Goal: Task Accomplishment & Management: Use online tool/utility

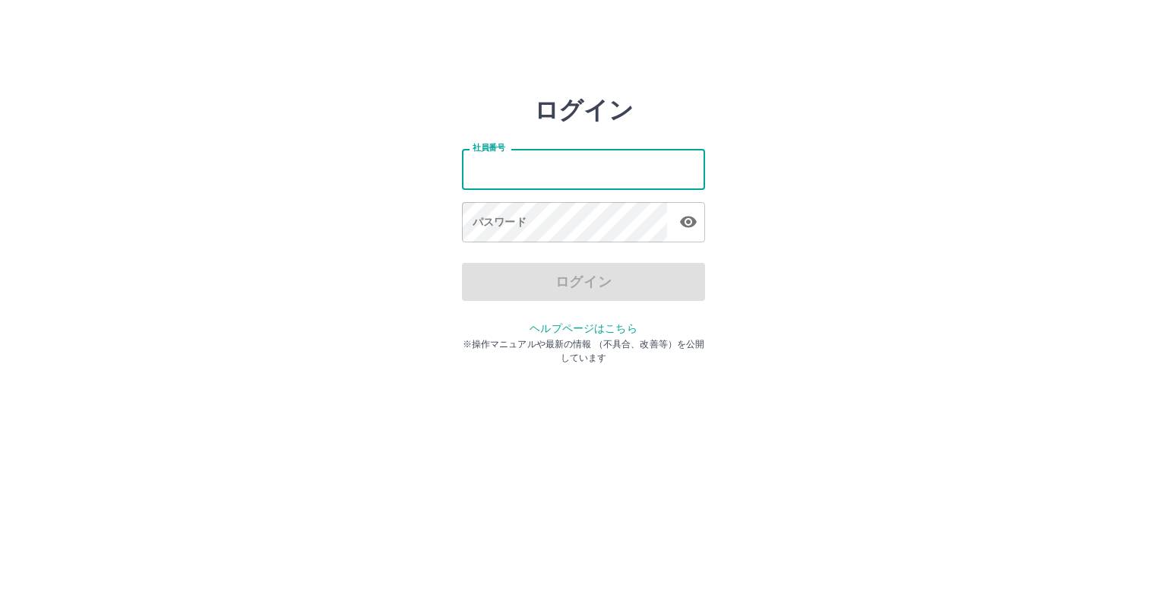
click at [503, 168] on input "社員番号" at bounding box center [583, 169] width 243 height 40
type input "*******"
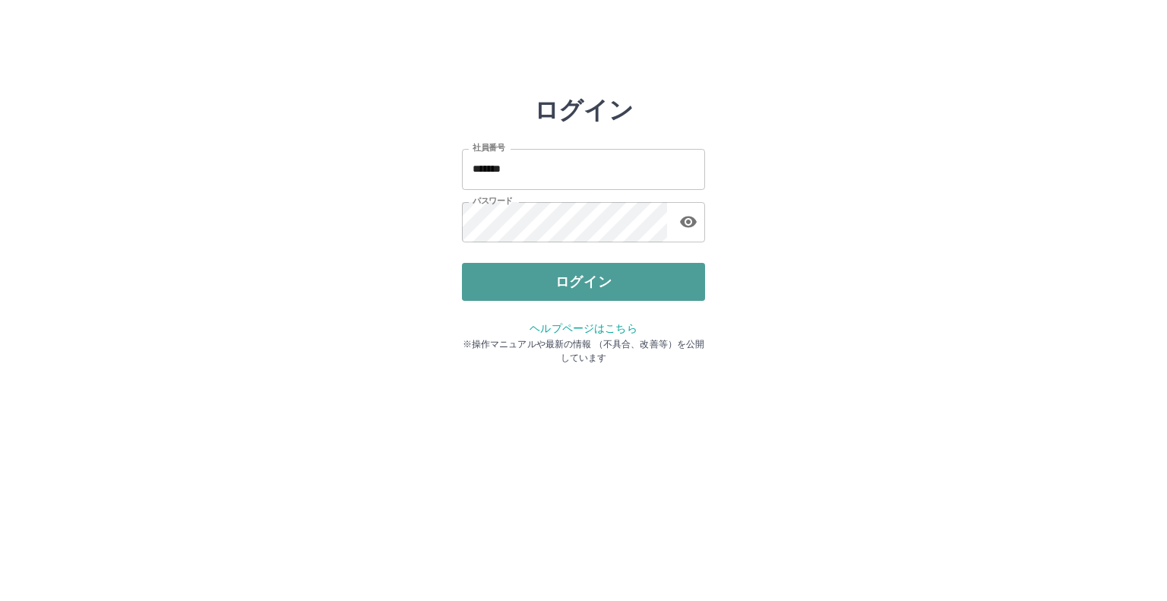
click at [580, 282] on button "ログイン" at bounding box center [583, 282] width 243 height 38
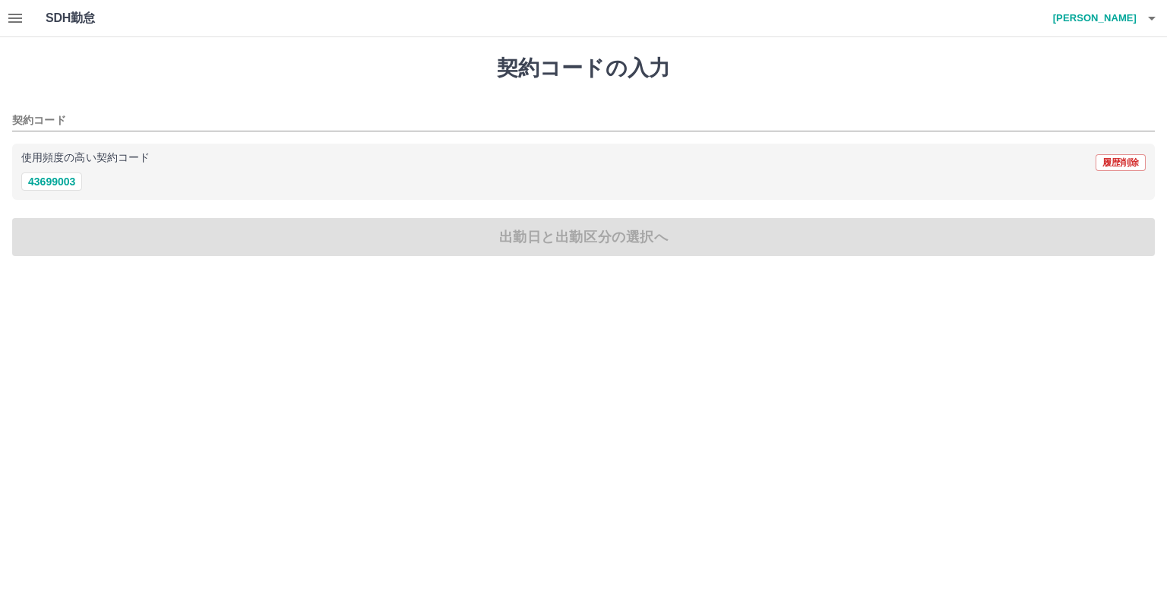
click at [12, 18] on icon "button" at bounding box center [15, 18] width 14 height 9
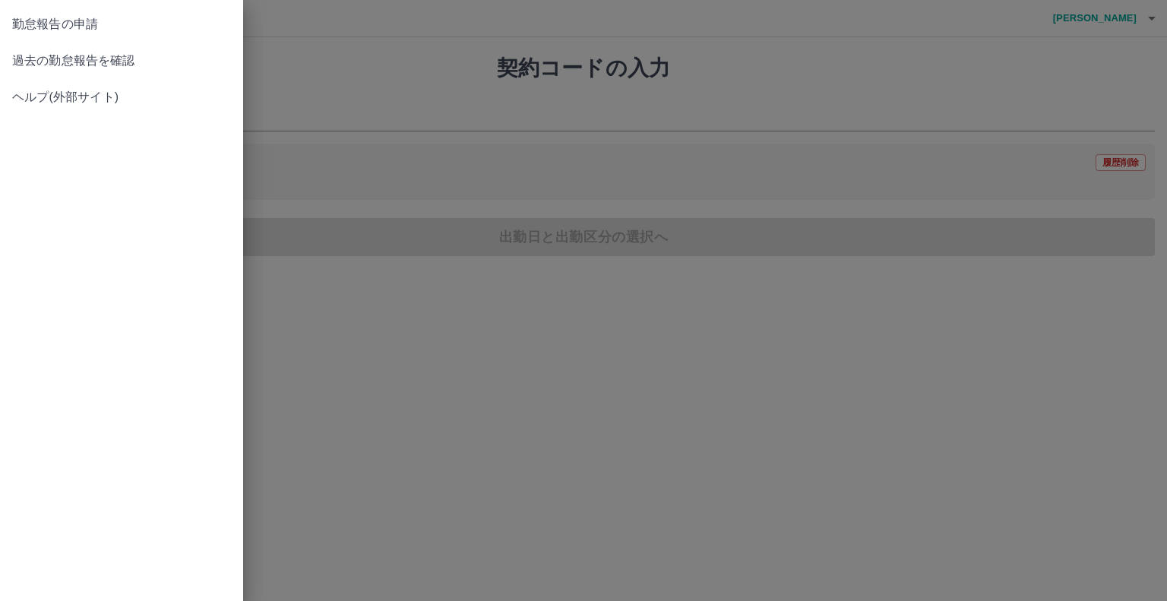
click at [66, 68] on span "過去の勤怠報告を確認" at bounding box center [121, 61] width 219 height 18
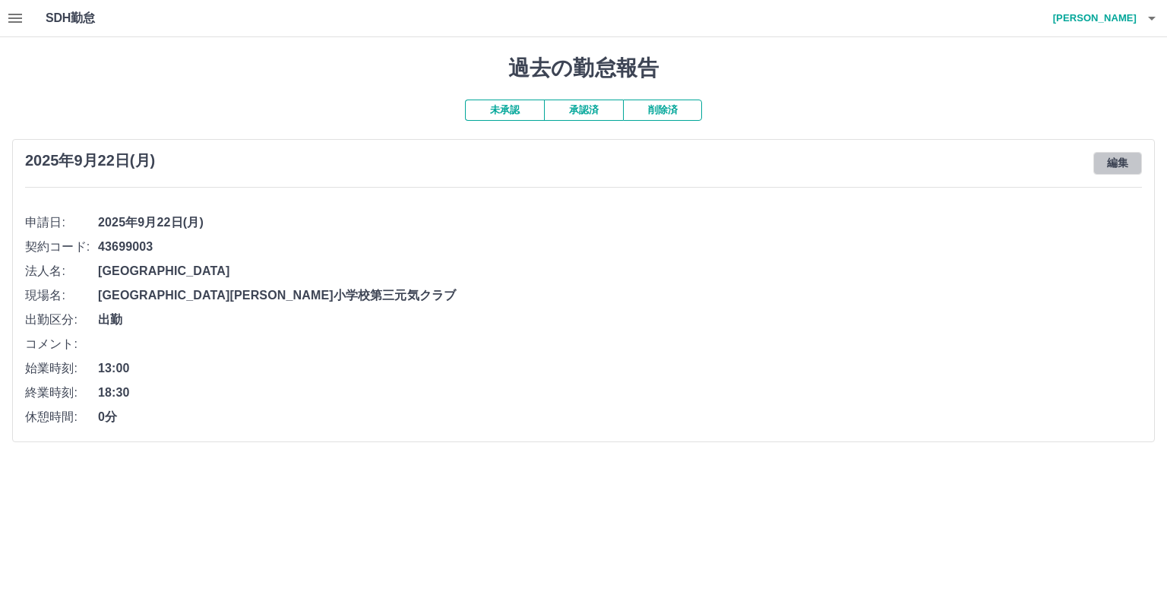
click at [1128, 160] on button "編集" at bounding box center [1117, 163] width 49 height 23
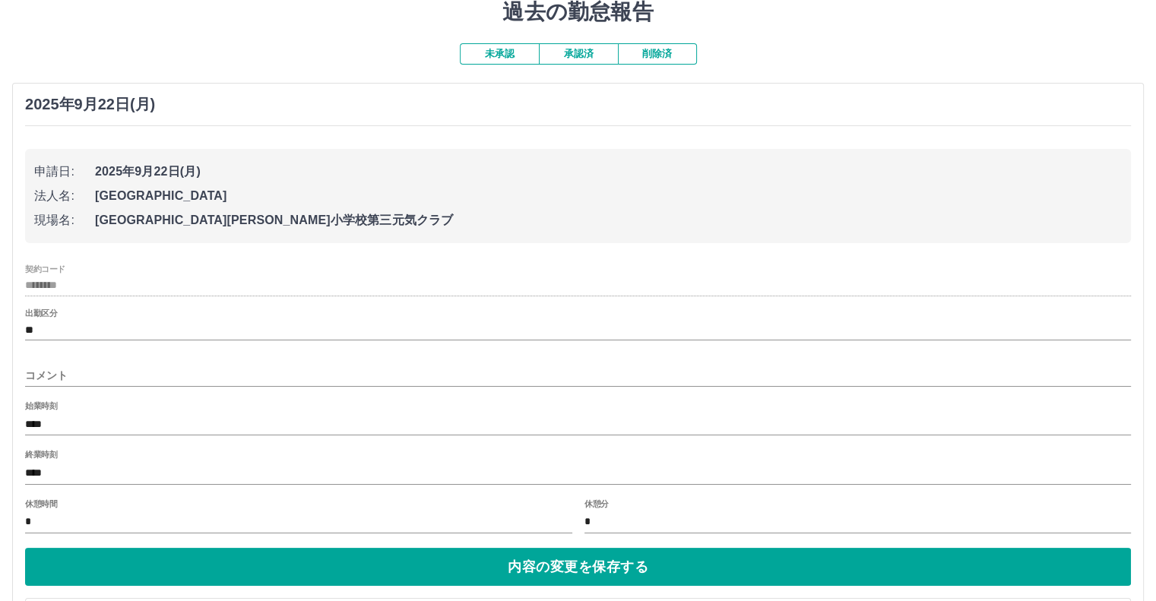
scroll to position [122, 0]
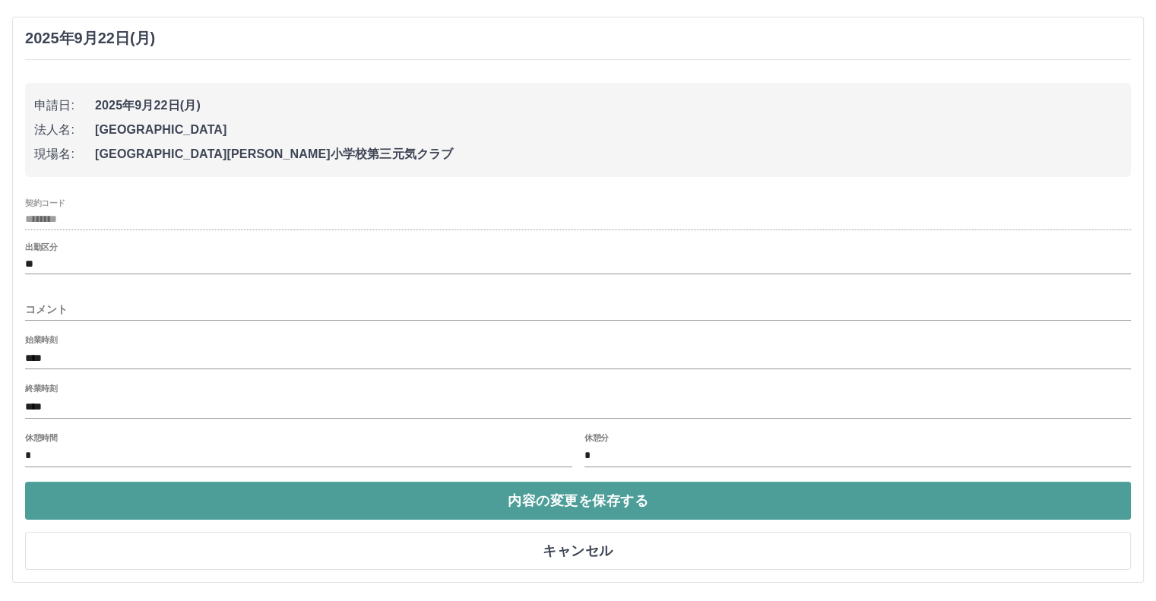
click at [569, 499] on button "内容の変更を保存する" at bounding box center [578, 501] width 1106 height 38
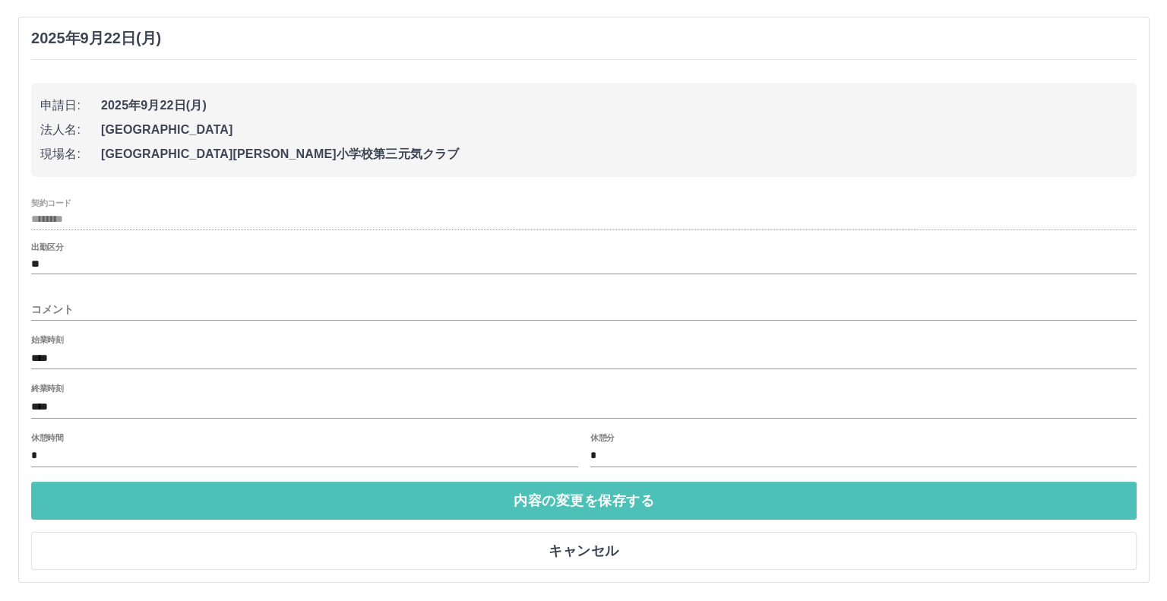
scroll to position [0, 0]
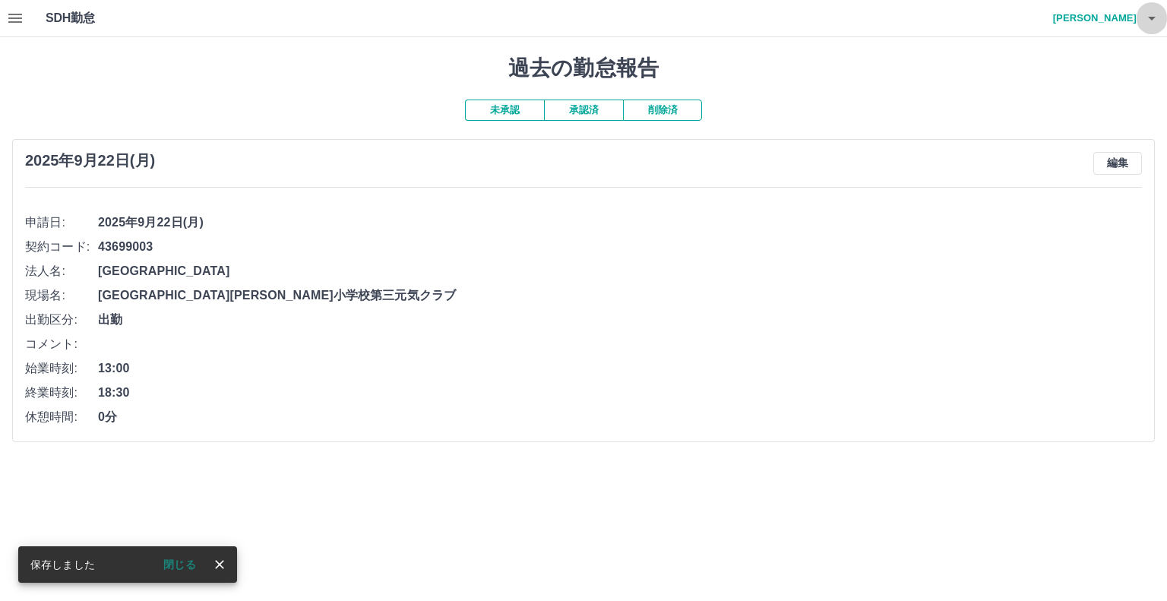
click at [1156, 16] on icon "button" at bounding box center [1152, 18] width 18 height 18
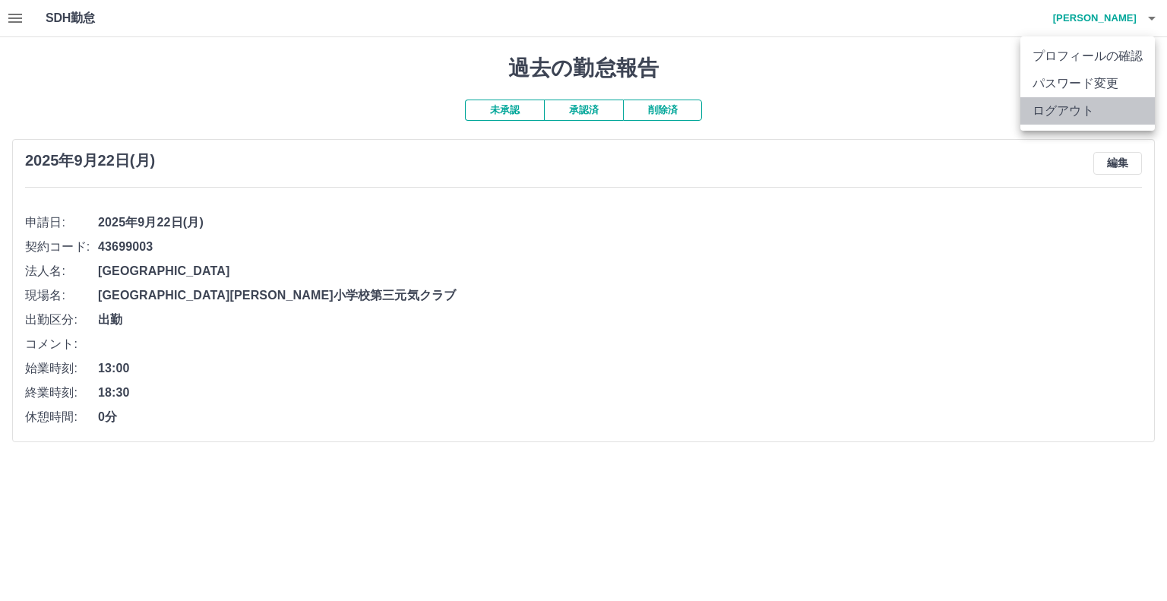
click at [1070, 111] on li "ログアウト" at bounding box center [1087, 110] width 134 height 27
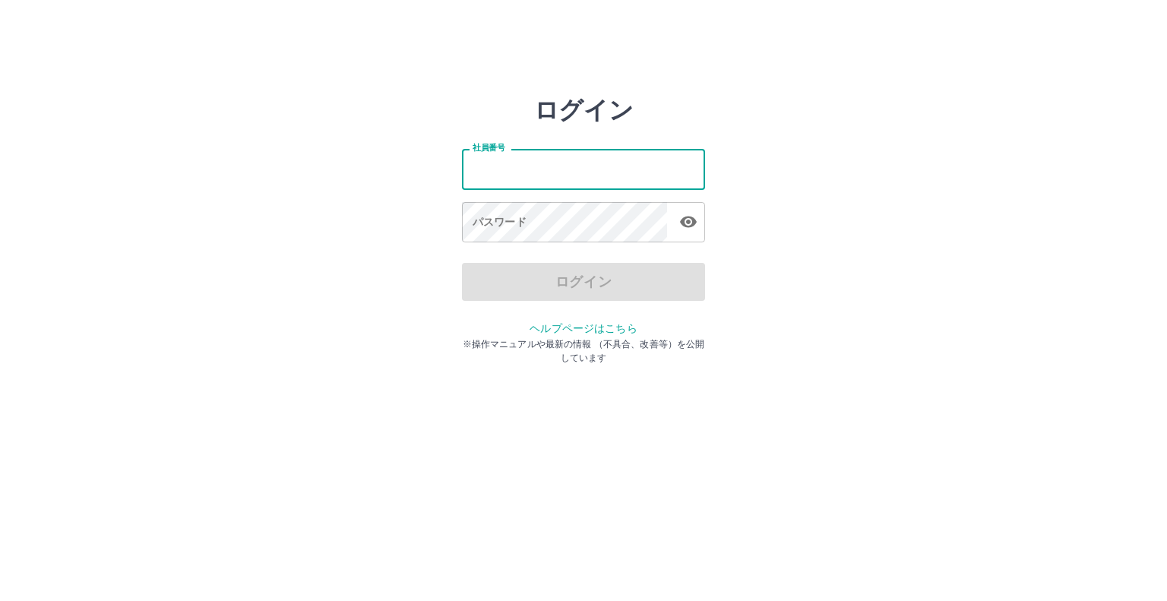
click at [477, 172] on input "社員番号" at bounding box center [583, 169] width 243 height 40
type input "*******"
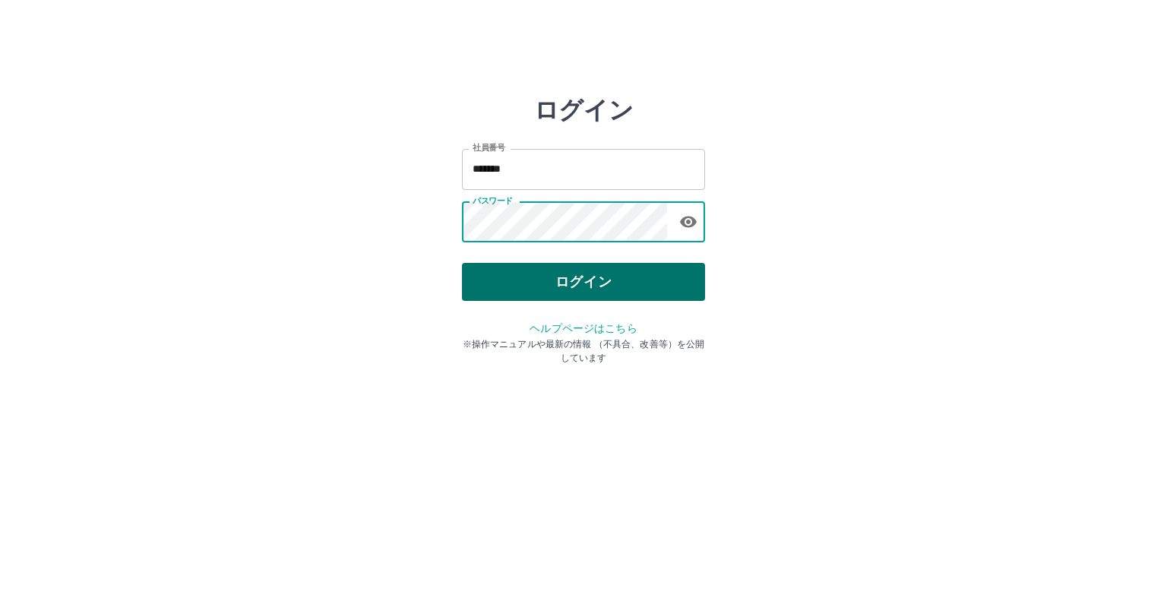
click at [584, 274] on button "ログイン" at bounding box center [583, 282] width 243 height 38
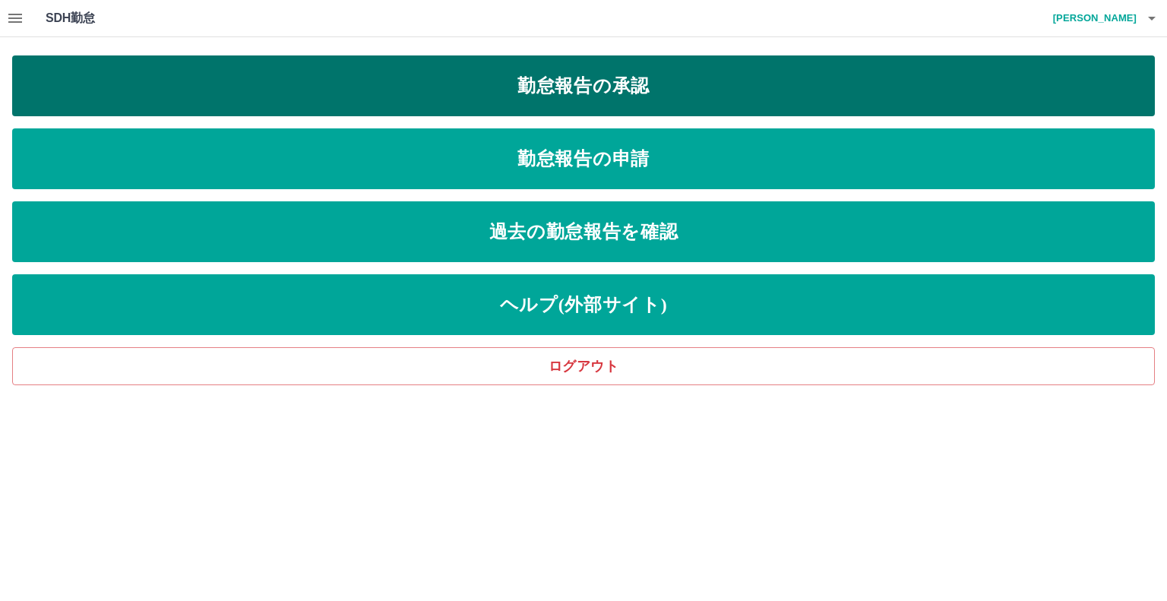
click at [357, 74] on link "勤怠報告の承認" at bounding box center [583, 85] width 1143 height 61
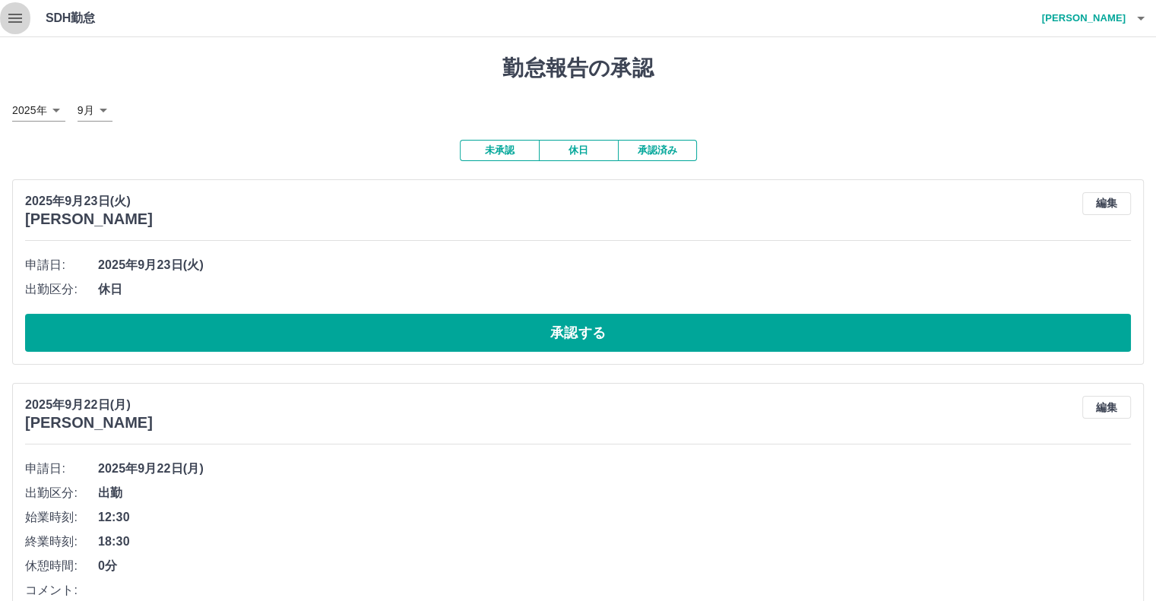
click at [18, 17] on icon "button" at bounding box center [15, 18] width 14 height 9
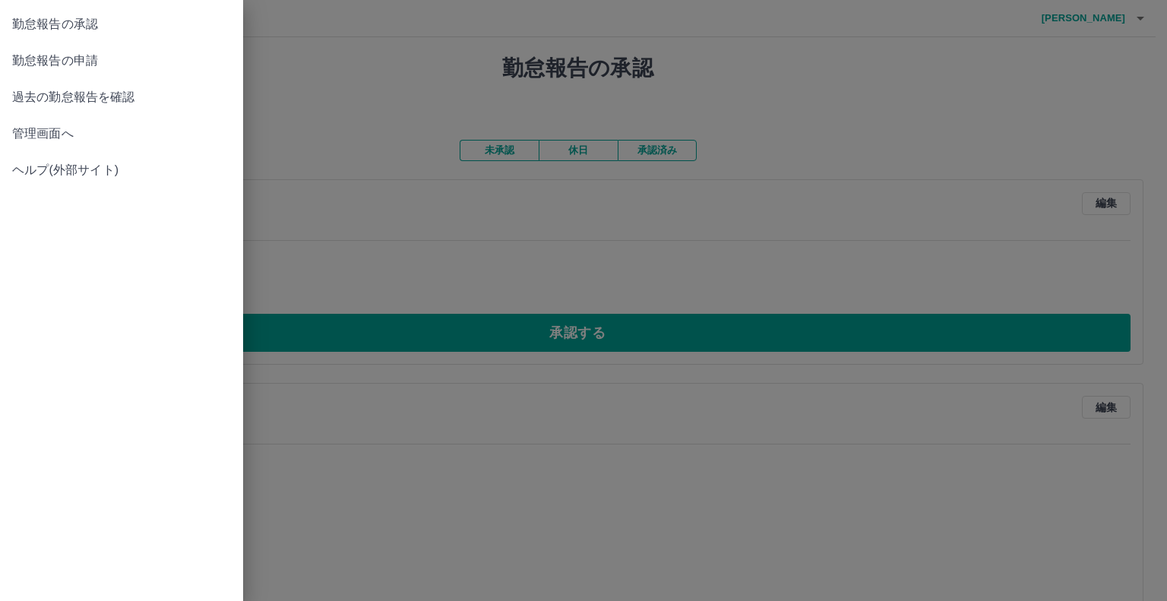
click at [105, 93] on span "過去の勤怠報告を確認" at bounding box center [121, 97] width 219 height 18
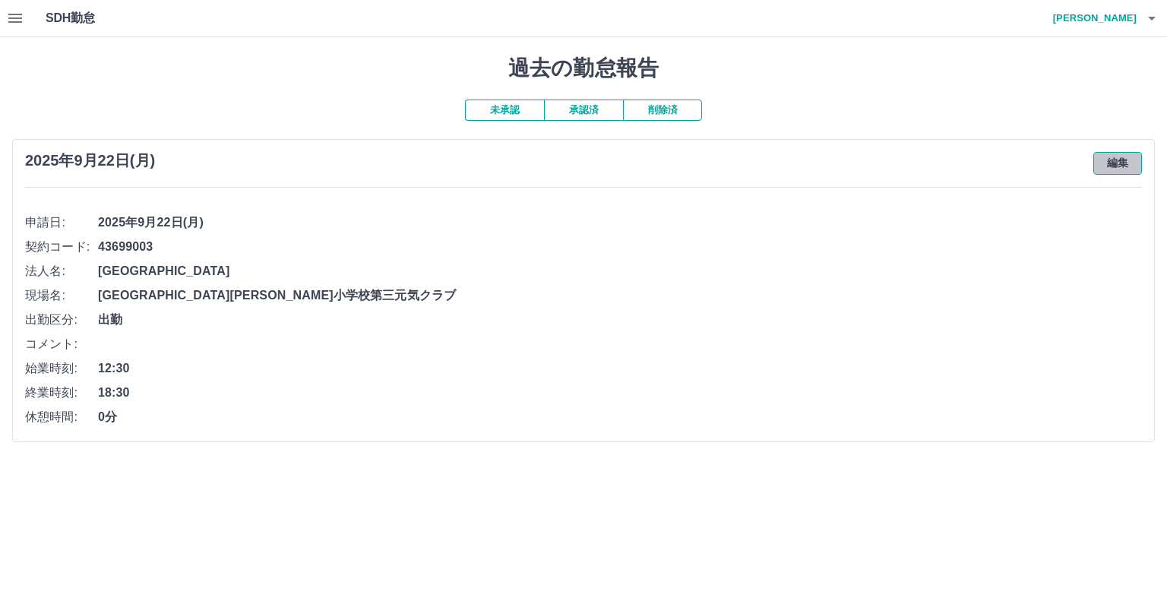
click at [1122, 163] on button "編集" at bounding box center [1117, 163] width 49 height 23
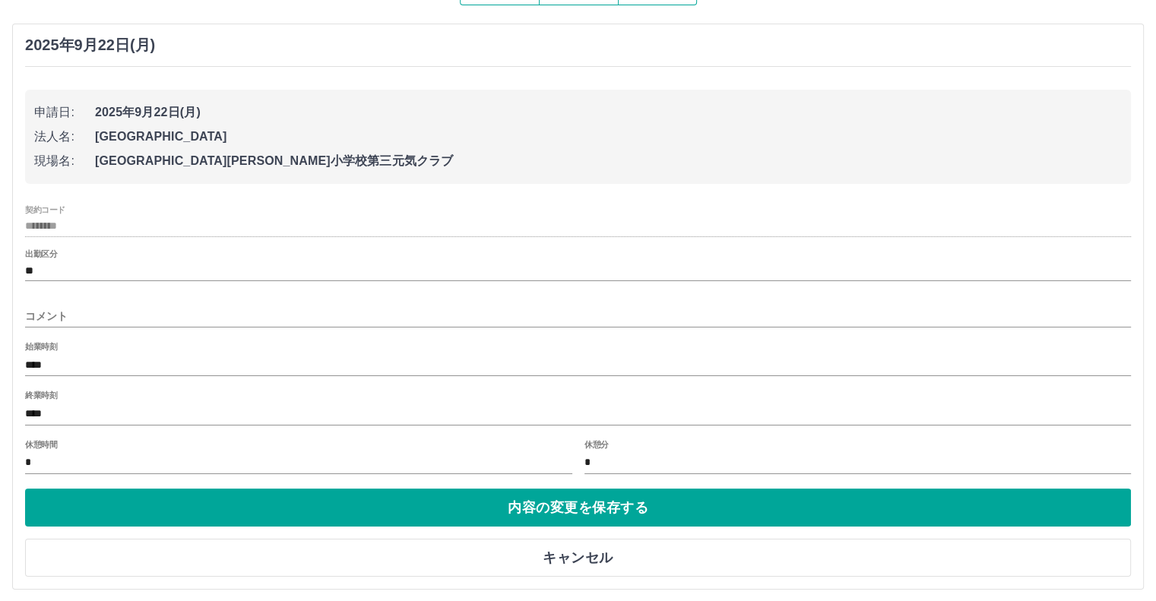
scroll to position [122, 0]
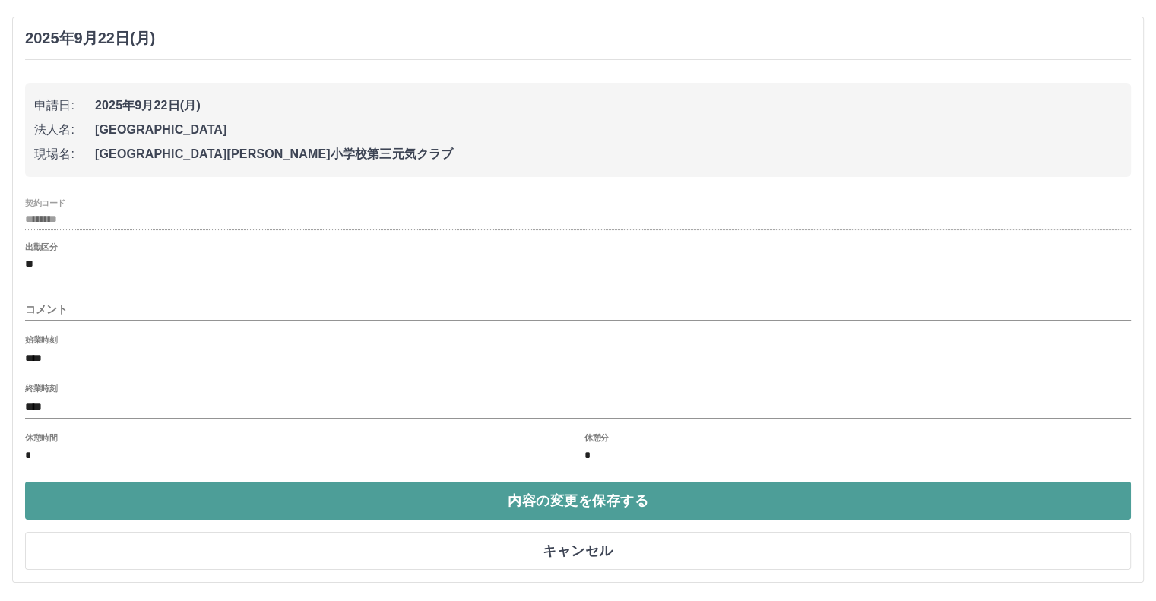
click at [537, 495] on button "内容の変更を保存する" at bounding box center [578, 501] width 1106 height 38
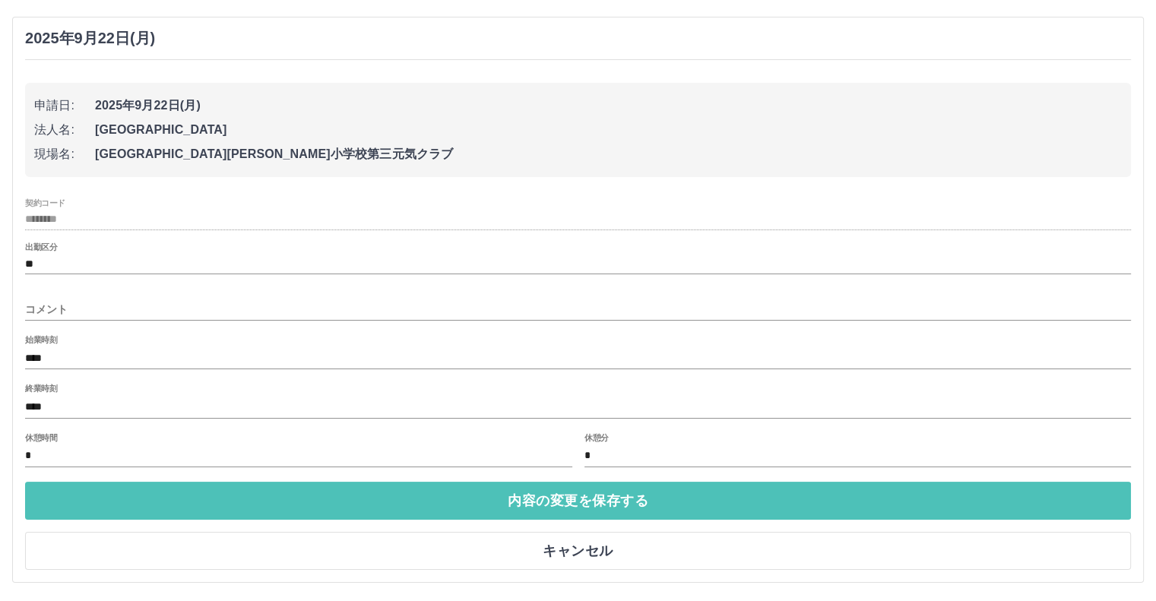
scroll to position [0, 0]
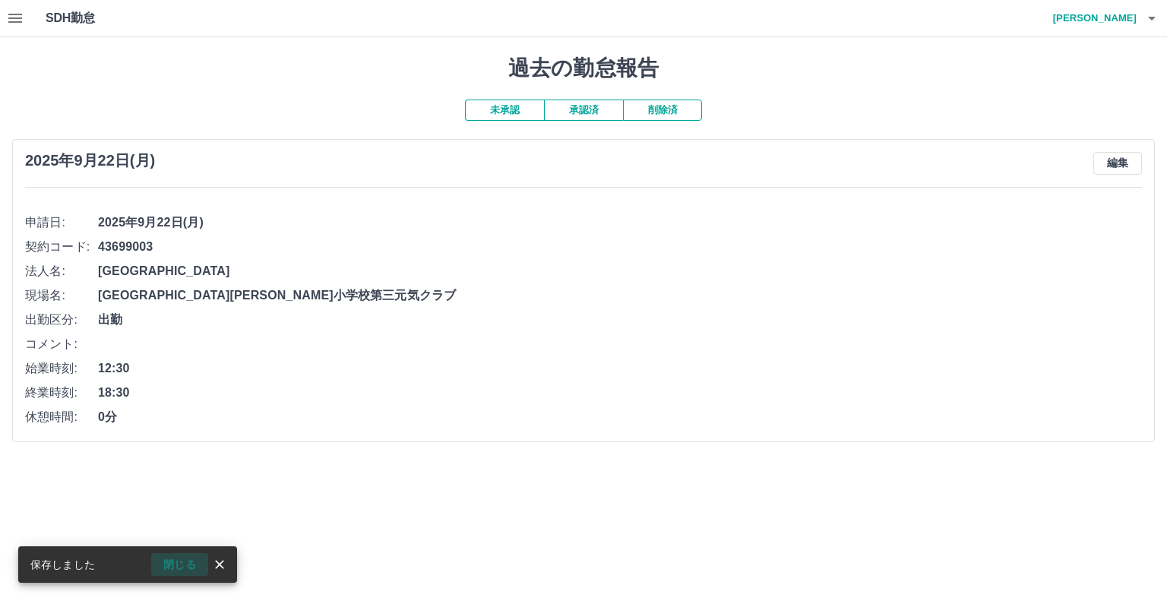
click at [176, 564] on button "閉じる" at bounding box center [179, 564] width 57 height 23
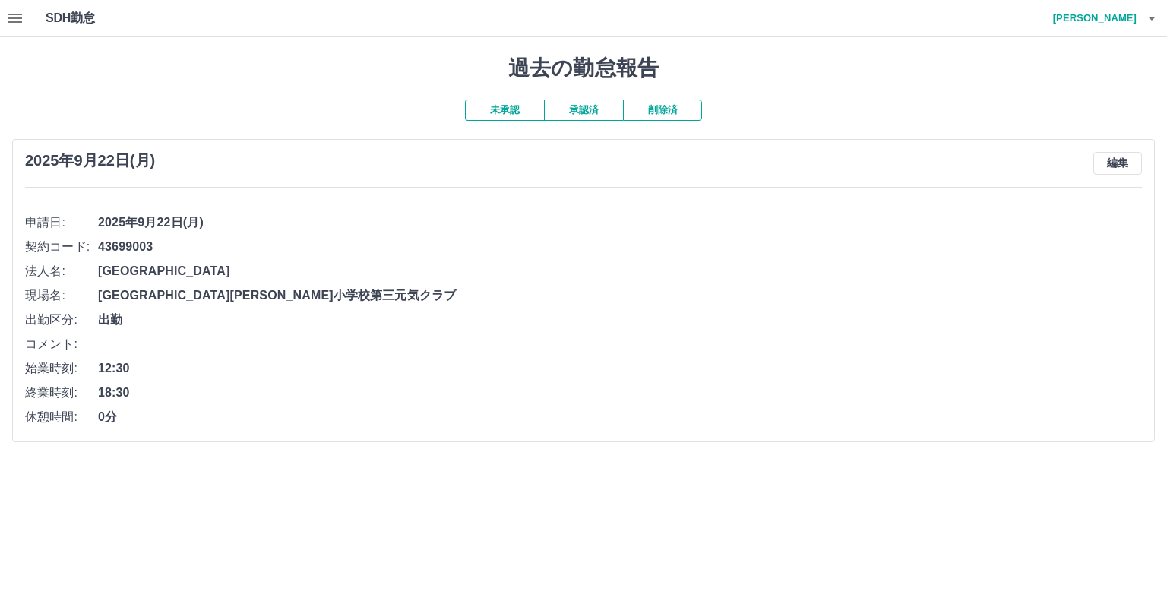
click at [17, 19] on icon "button" at bounding box center [15, 18] width 18 height 18
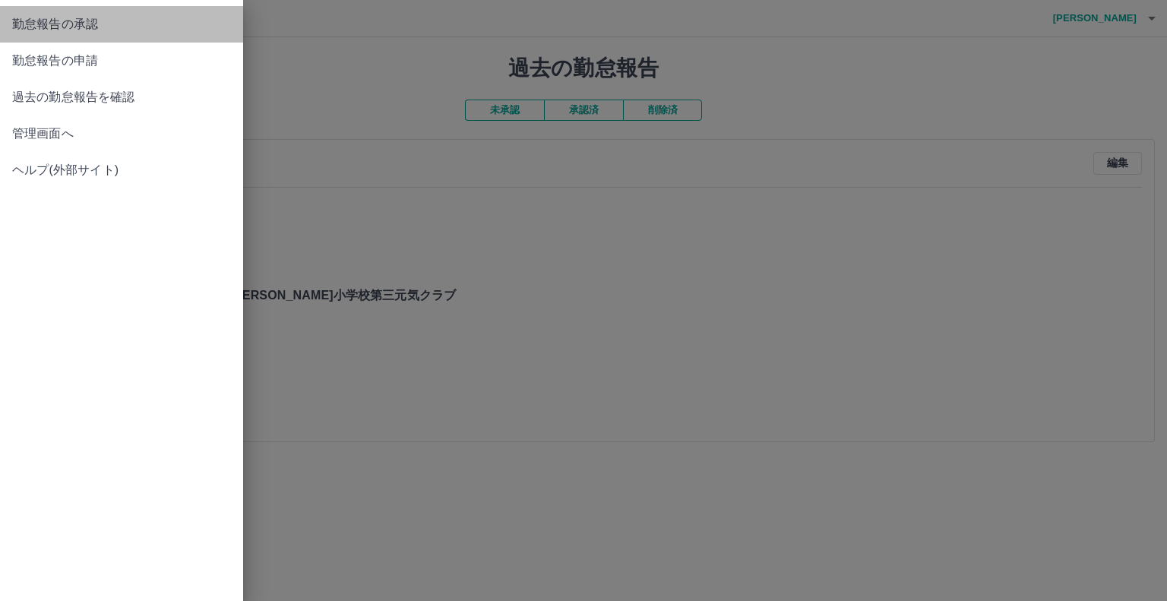
click at [109, 20] on span "勤怠報告の承認" at bounding box center [121, 24] width 219 height 18
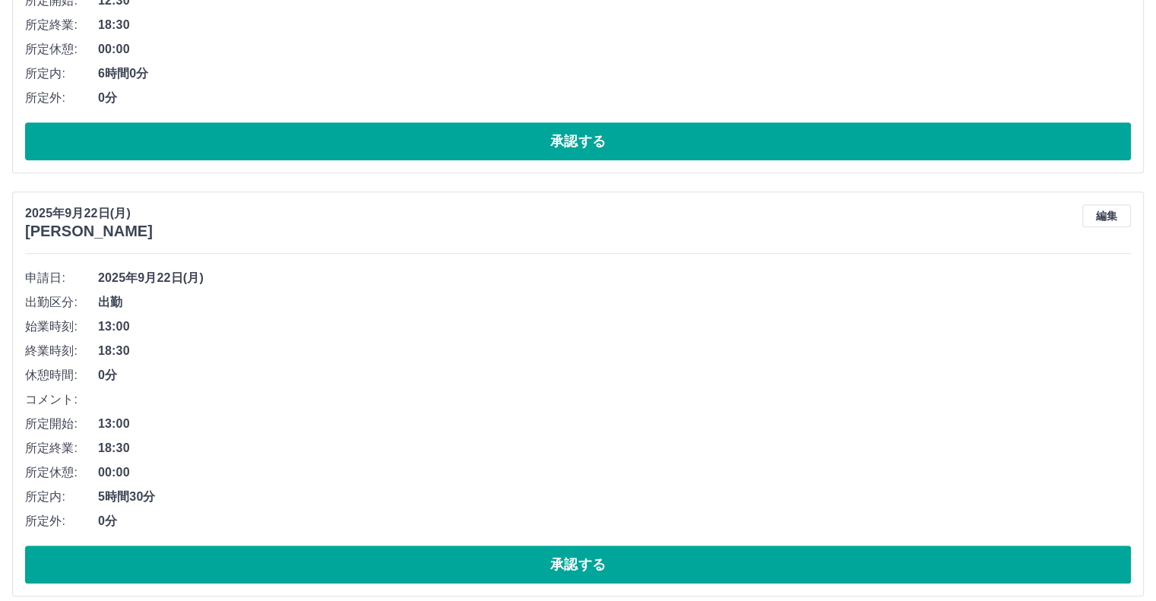
scroll to position [626, 0]
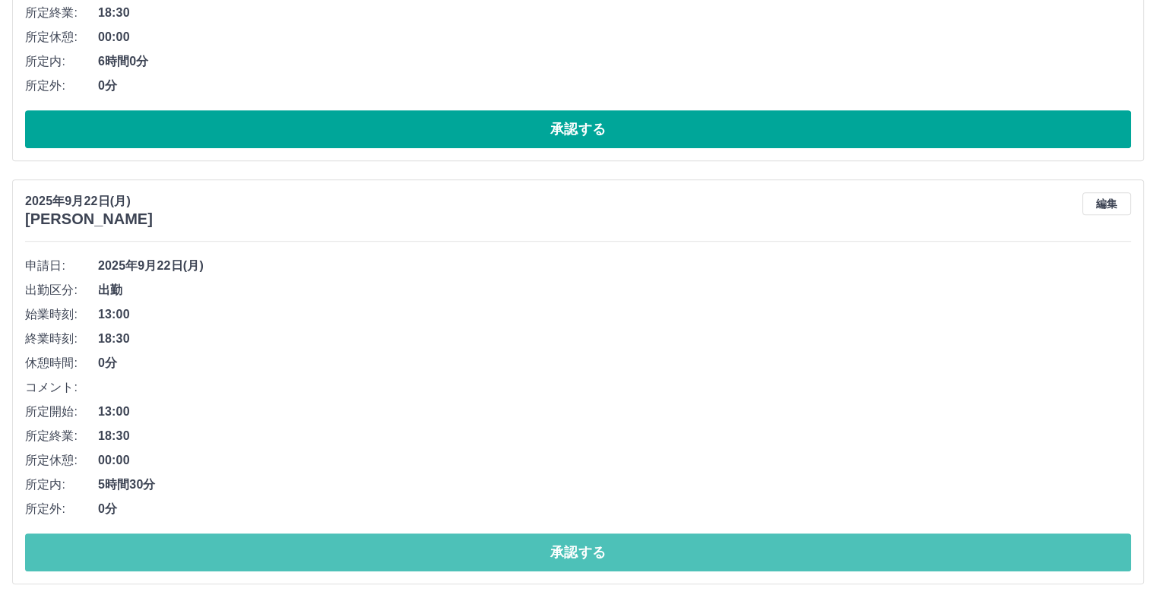
drag, startPoint x: 563, startPoint y: 547, endPoint x: 571, endPoint y: 549, distance: 8.5
click at [566, 548] on button "承認する" at bounding box center [578, 552] width 1106 height 38
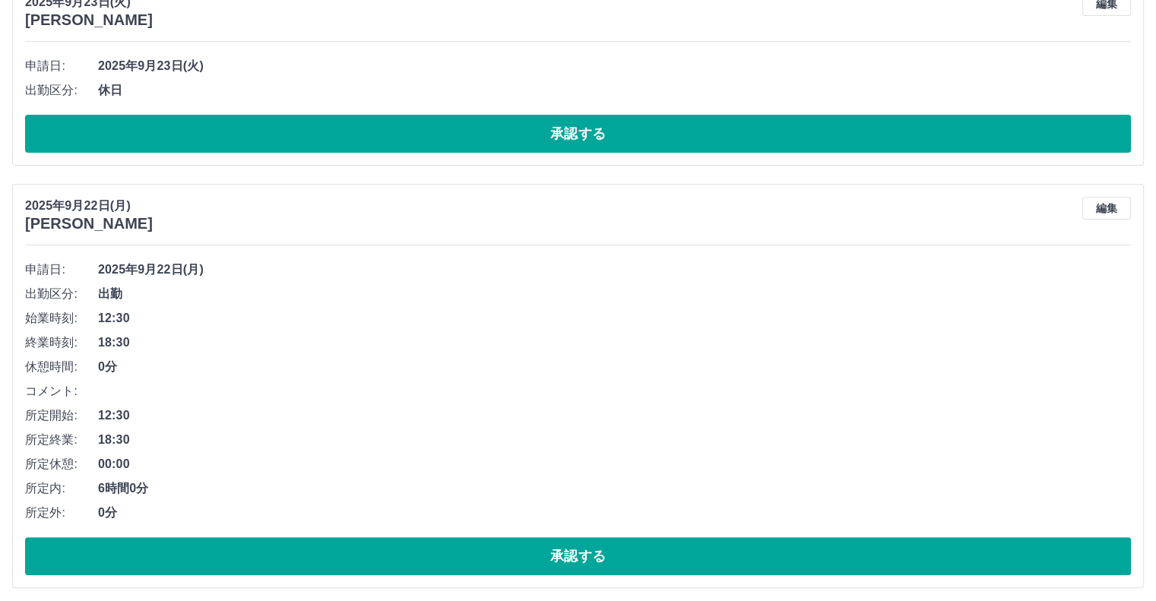
scroll to position [204, 0]
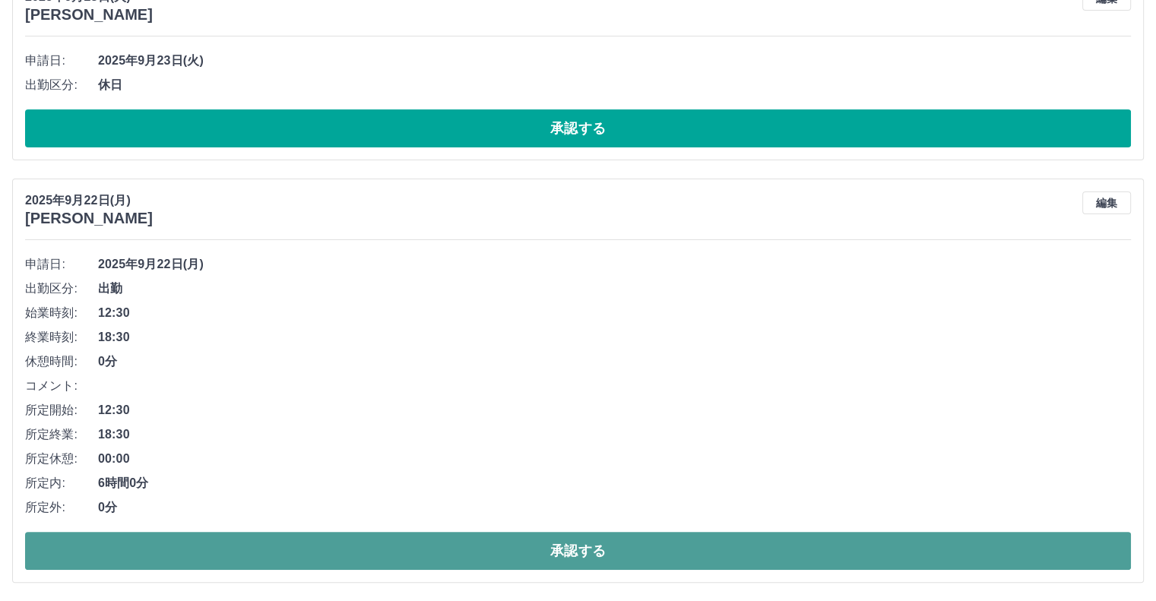
click at [563, 552] on button "承認する" at bounding box center [578, 551] width 1106 height 38
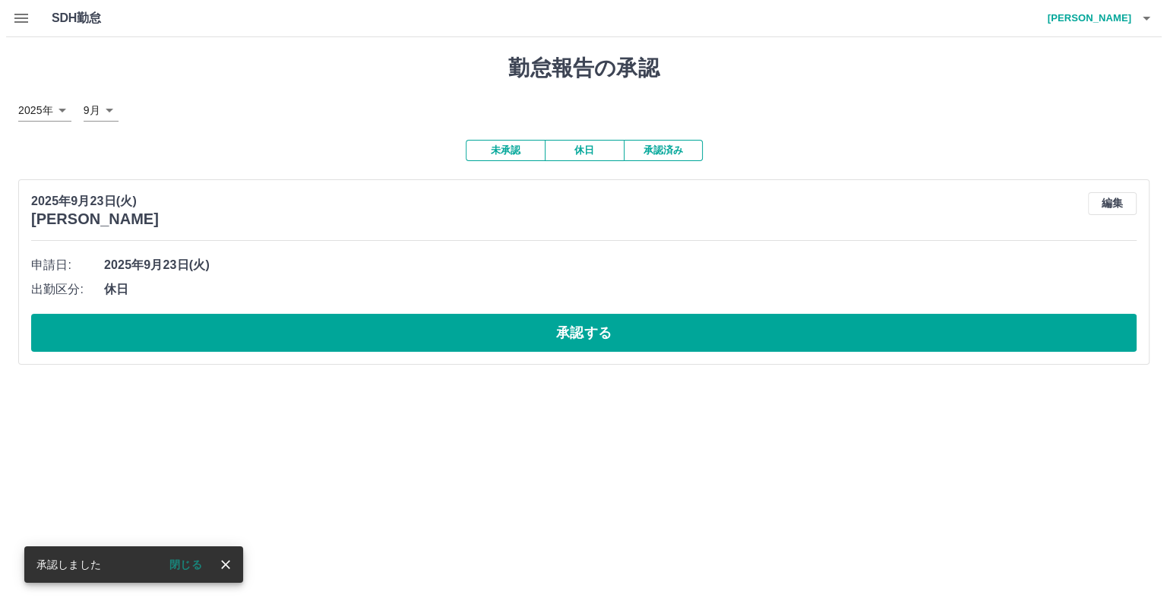
scroll to position [0, 0]
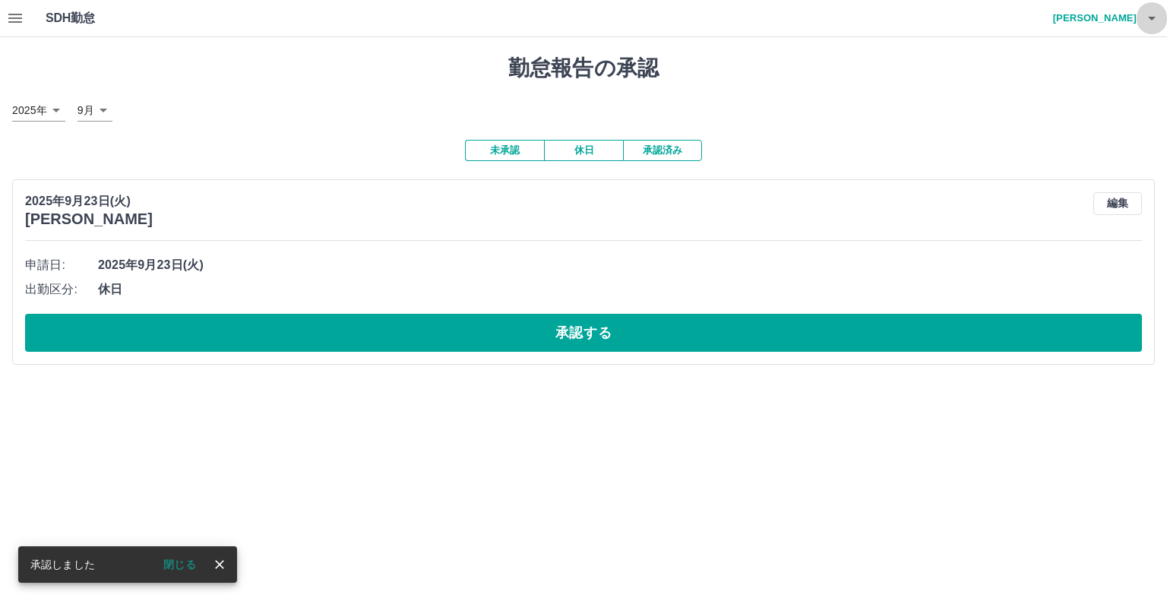
click at [1152, 19] on icon "button" at bounding box center [1152, 19] width 8 height 4
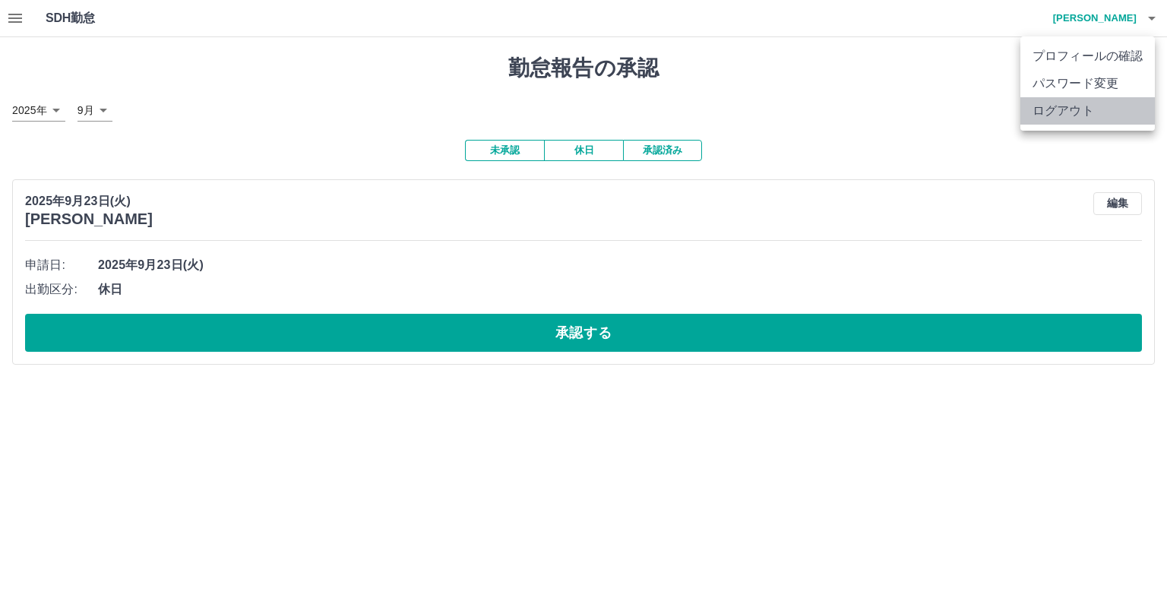
click at [1065, 112] on li "ログアウト" at bounding box center [1087, 110] width 134 height 27
